Goal: Complete application form: Complete application form

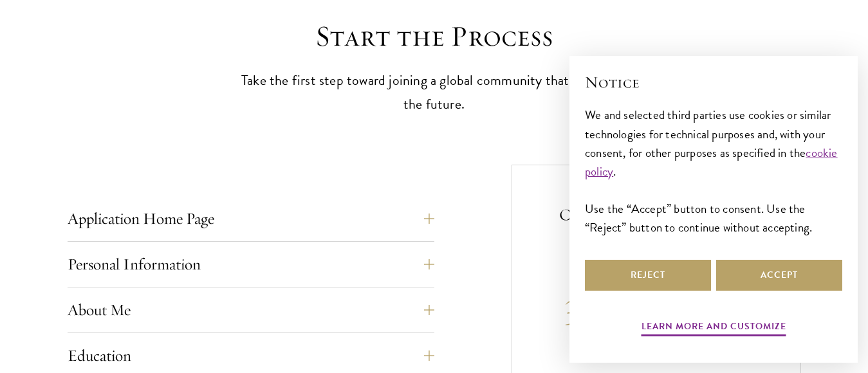
scroll to position [439, 0]
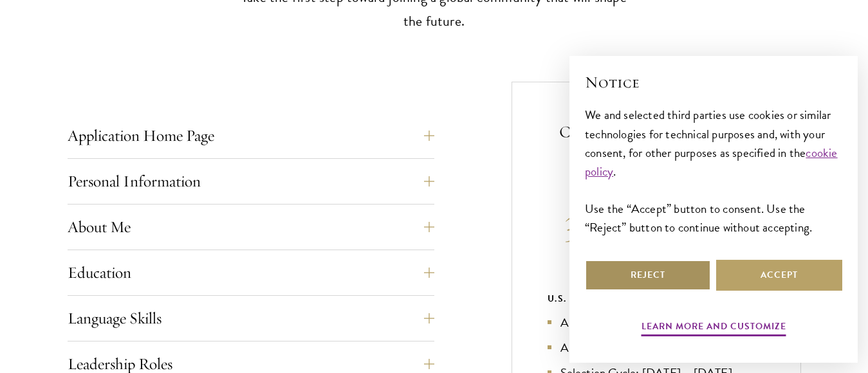
click at [660, 274] on button "Reject" at bounding box center [648, 275] width 126 height 31
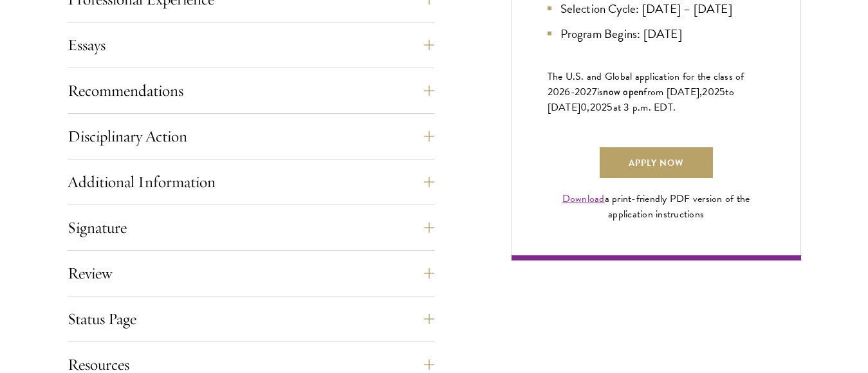
scroll to position [884, 0]
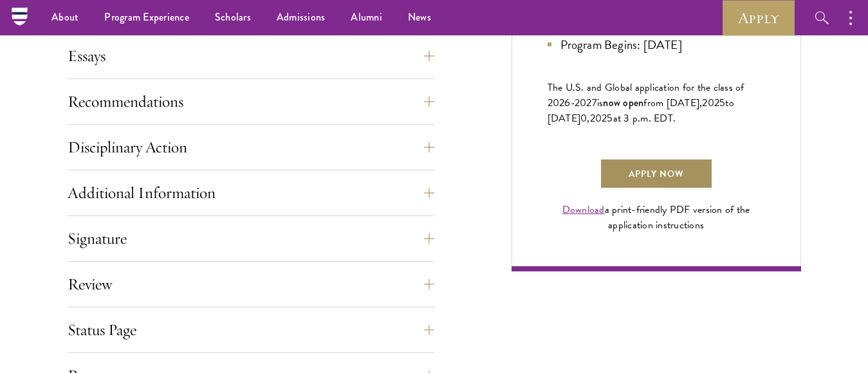
click at [659, 189] on link "Apply Now" at bounding box center [655, 173] width 113 height 31
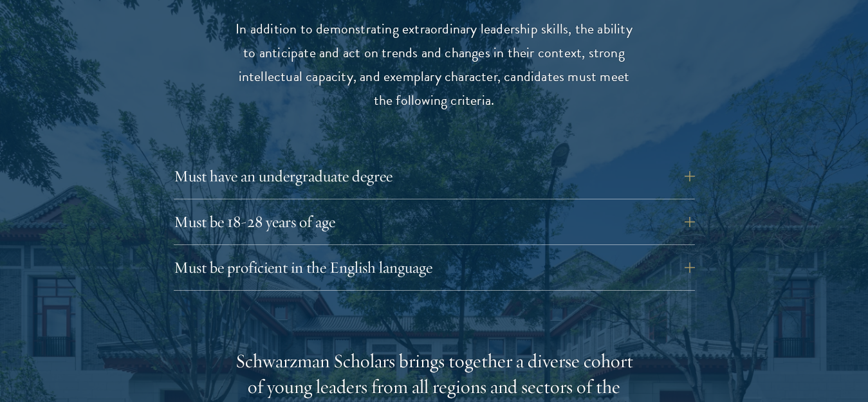
scroll to position [1801, 0]
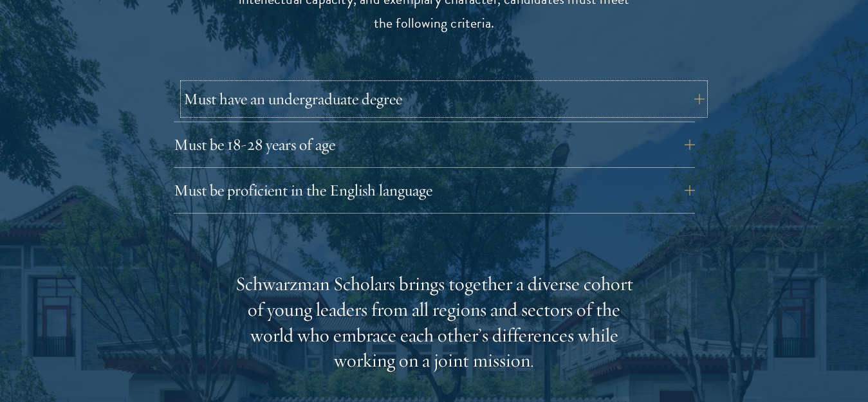
click at [680, 84] on button "Must have an undergraduate degree" at bounding box center [443, 99] width 521 height 31
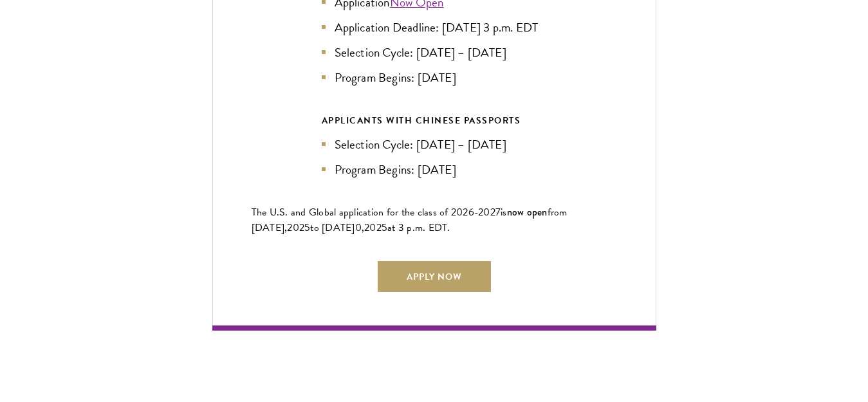
scroll to position [3113, 0]
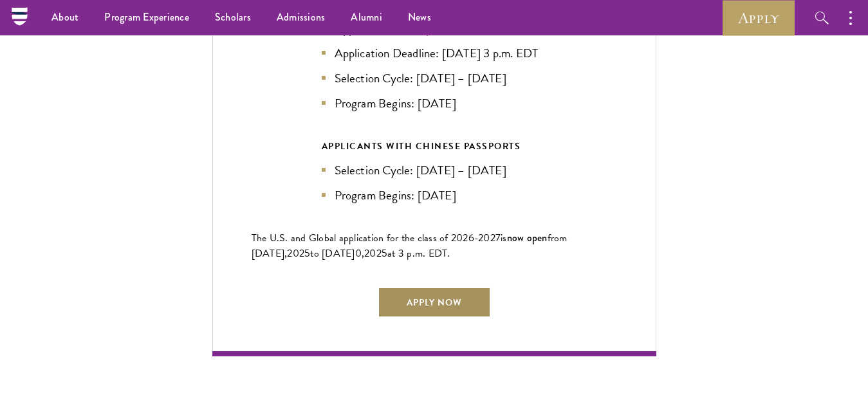
click at [449, 305] on link "Apply Now" at bounding box center [434, 302] width 113 height 31
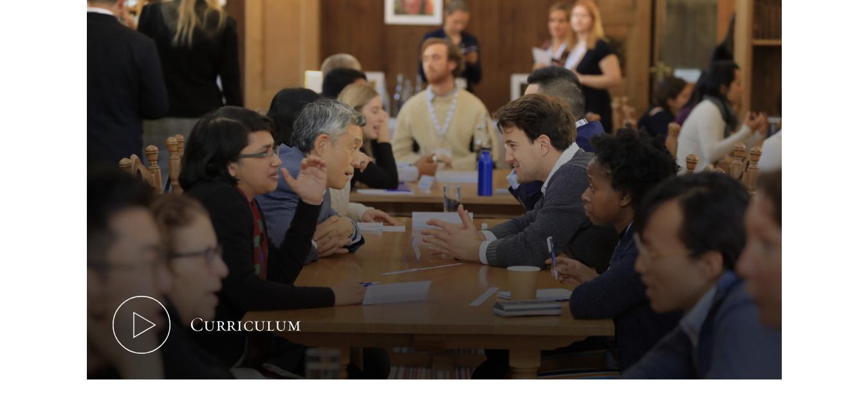
scroll to position [565, 0]
